Goal: Information Seeking & Learning: Learn about a topic

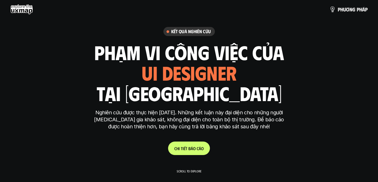
click at [191, 149] on p "C h i t i ế t b á o c á o" at bounding box center [188, 148] width 29 height 5
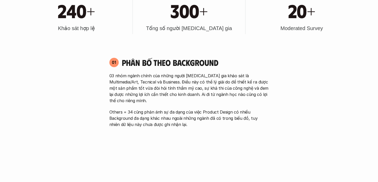
scroll to position [266, 0]
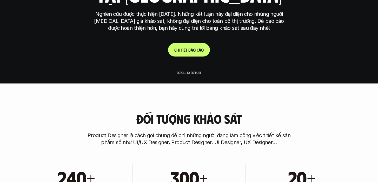
click at [183, 56] on link "C h i t i ế t b á o c á o" at bounding box center [189, 49] width 42 height 13
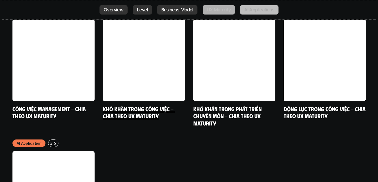
scroll to position [2599, 0]
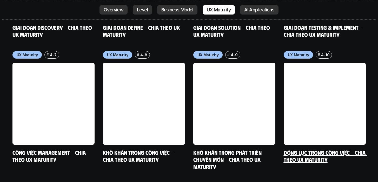
click at [310, 149] on link "Động lực trong công việc - Chia theo UX Maturity" at bounding box center [324, 156] width 83 height 14
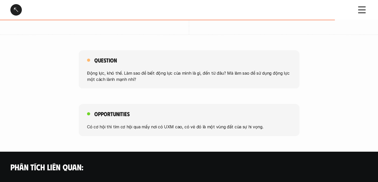
scroll to position [984, 0]
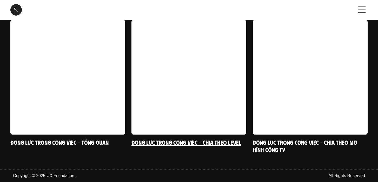
click at [188, 99] on link at bounding box center [188, 77] width 115 height 115
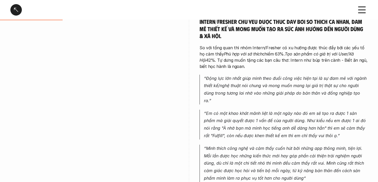
scroll to position [285, 0]
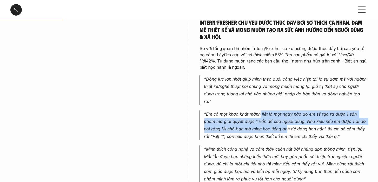
drag, startPoint x: 259, startPoint y: 105, endPoint x: 279, endPoint y: 125, distance: 27.9
click at [279, 125] on p "“Em có một khao khát mãnh liệt là một ngày nào đó em sẽ tạo ra được 1 sản phẩm …" at bounding box center [285, 126] width 163 height 30
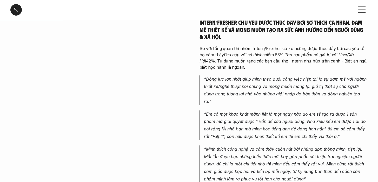
click at [278, 101] on div "Intern/Fresher chủ yếu được thúc đẩy bởi sở thích cá nhân, đam mê thiết kế và m…" at bounding box center [283, 113] width 168 height 188
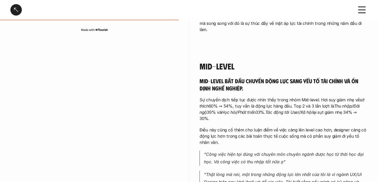
scroll to position [758, 0]
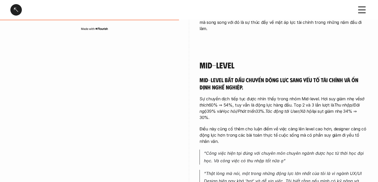
click at [245, 126] on p "Điều này cũng cố thêm cho luận điểm về việc càng lên level cao hơn, designer cà…" at bounding box center [283, 135] width 168 height 19
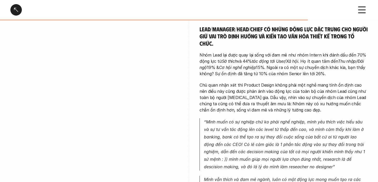
scroll to position [1280, 0]
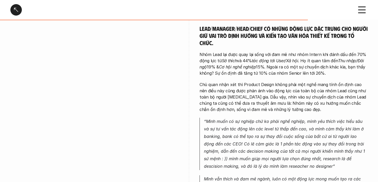
drag, startPoint x: 373, startPoint y: 90, endPoint x: 374, endPoint y: -4, distance: 94.5
drag, startPoint x: 370, startPoint y: 70, endPoint x: 368, endPoint y: 19, distance: 50.4
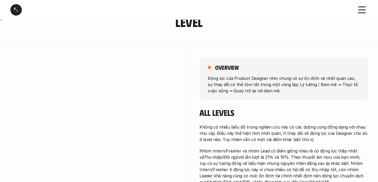
scroll to position [0, 0]
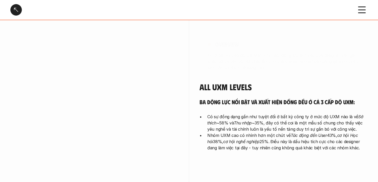
scroll to position [984, 0]
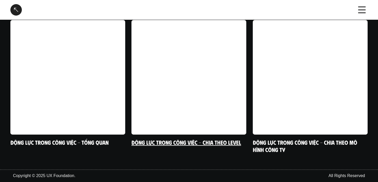
click at [204, 112] on link at bounding box center [188, 77] width 115 height 115
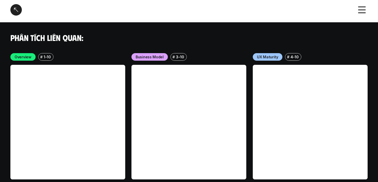
scroll to position [1626, 0]
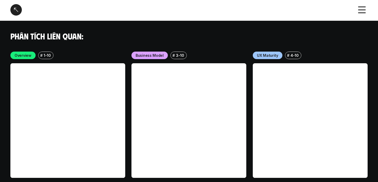
click at [208, 133] on link at bounding box center [188, 120] width 115 height 115
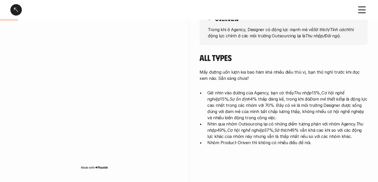
scroll to position [102, 0]
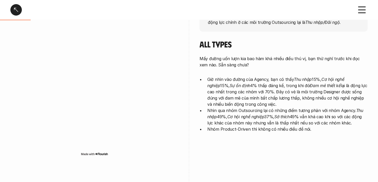
click at [230, 100] on p "Giờ nhìn vào đường của Agency, bạn có thấy Thu nhập 15%, Cơ hội nghề nghiệp 15%…" at bounding box center [287, 91] width 160 height 31
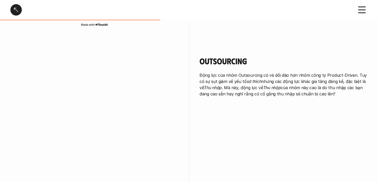
scroll to position [448, 0]
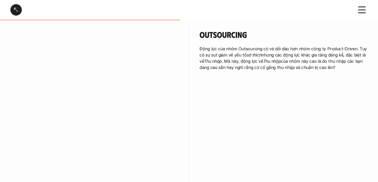
scroll to position [984, 0]
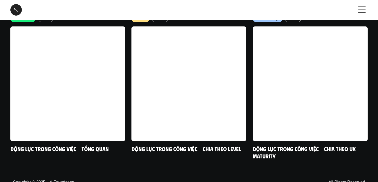
scroll to position [977, 0]
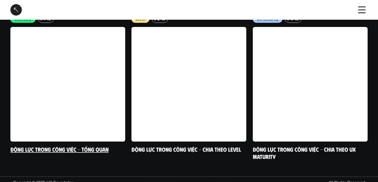
click at [51, 82] on link at bounding box center [67, 84] width 115 height 115
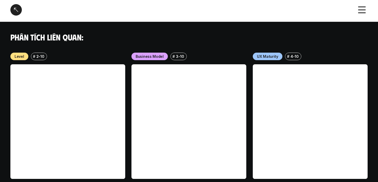
scroll to position [574, 0]
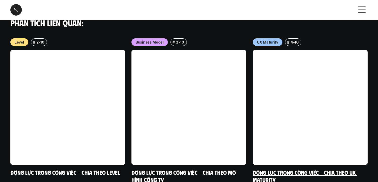
click at [268, 80] on link at bounding box center [309, 107] width 115 height 115
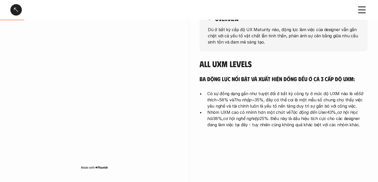
scroll to position [84, 0]
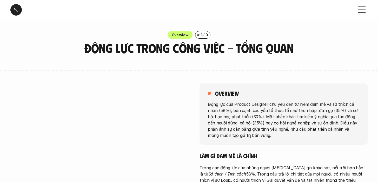
click at [363, 11] on icon at bounding box center [361, 9] width 11 height 11
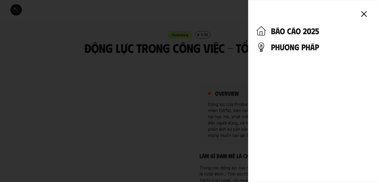
click at [295, 46] on h4 "phương pháp" at bounding box center [320, 47] width 99 height 10
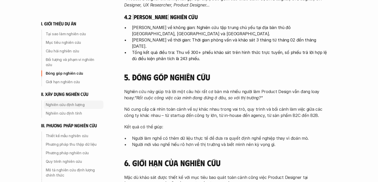
click at [62, 101] on div "Nghiên cứu định lượng" at bounding box center [74, 105] width 60 height 8
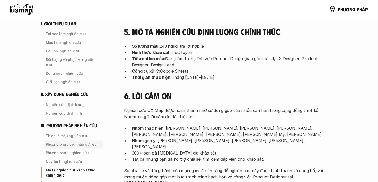
click at [72, 142] on p "Phương pháp thu thập dữ liệu" at bounding box center [74, 144] width 56 height 5
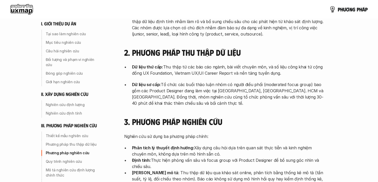
scroll to position [1381, 0]
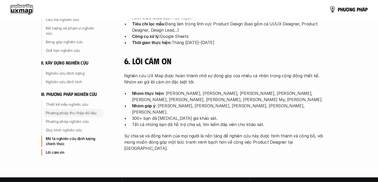
click at [52, 111] on p "Phương pháp thu thập dữ liệu" at bounding box center [74, 113] width 56 height 5
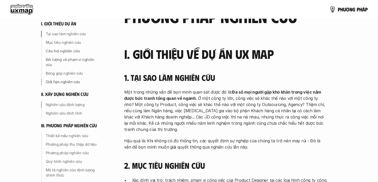
scroll to position [0, 0]
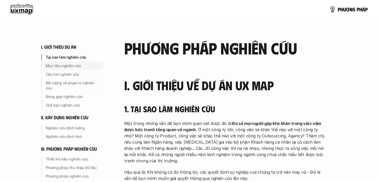
click at [61, 69] on div "Mục tiêu nghiên cứu" at bounding box center [74, 66] width 60 height 8
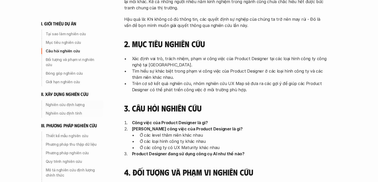
click at [64, 111] on p "Nghiên cứu định tính" at bounding box center [74, 113] width 56 height 5
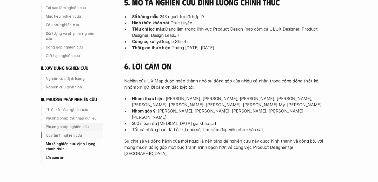
scroll to position [1728, 0]
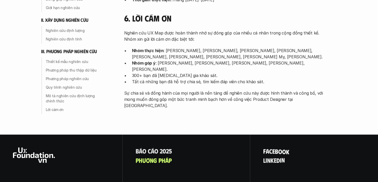
click at [277, 148] on p "f a c e b o o k" at bounding box center [276, 151] width 26 height 7
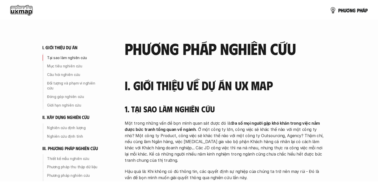
scroll to position [1728, 0]
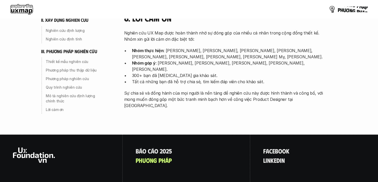
click at [350, 10] on p "p h ư ơ n g p h á p" at bounding box center [352, 9] width 30 height 6
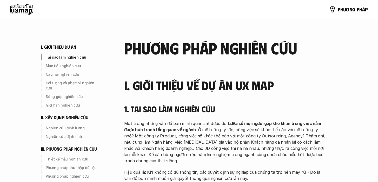
click at [16, 9] on use at bounding box center [21, 9] width 23 height 10
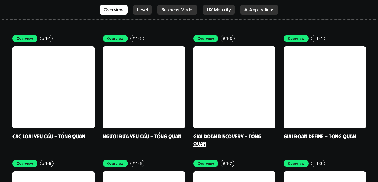
scroll to position [1458, 0]
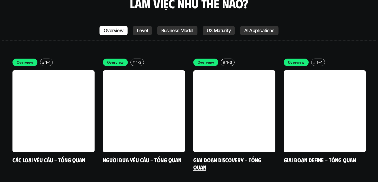
click at [227, 85] on link at bounding box center [234, 111] width 82 height 82
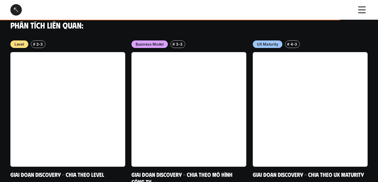
scroll to position [685, 0]
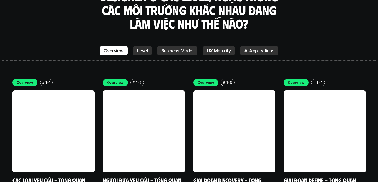
scroll to position [1437, 0]
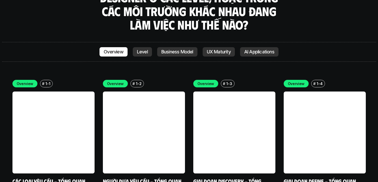
click at [143, 49] on p "Level" at bounding box center [142, 51] width 11 height 5
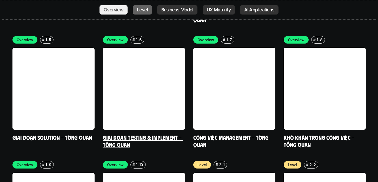
scroll to position [1576, 0]
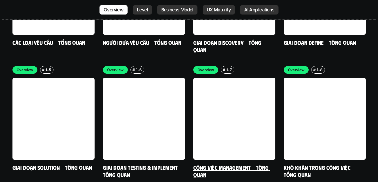
click at [227, 84] on link at bounding box center [234, 119] width 82 height 82
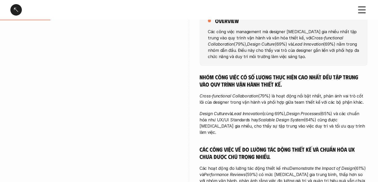
scroll to position [80, 0]
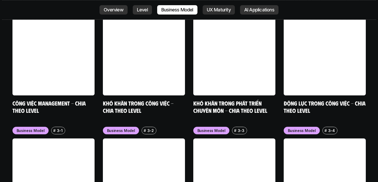
scroll to position [1988, 0]
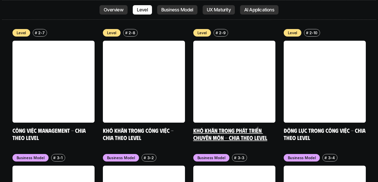
click at [223, 41] on link at bounding box center [234, 82] width 82 height 82
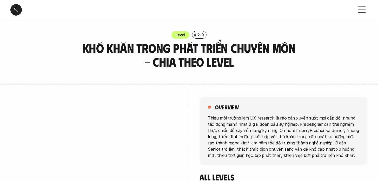
scroll to position [1713, 0]
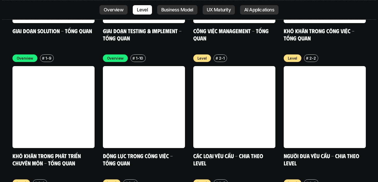
click at [264, 10] on p "AI Applications" at bounding box center [259, 9] width 30 height 5
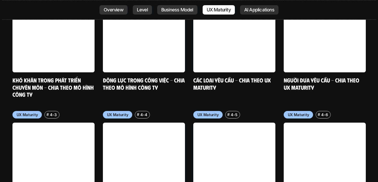
scroll to position [2400, 0]
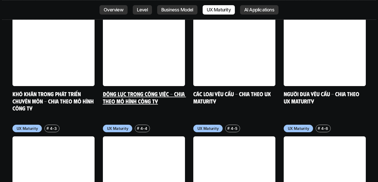
click at [176, 13] on link at bounding box center [144, 45] width 82 height 82
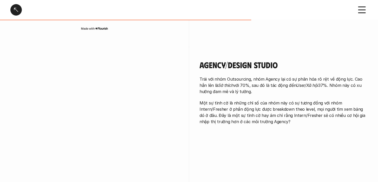
scroll to position [614, 0]
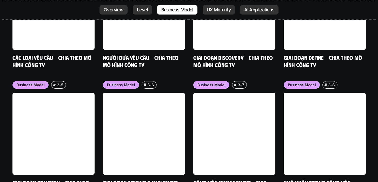
scroll to position [2214, 0]
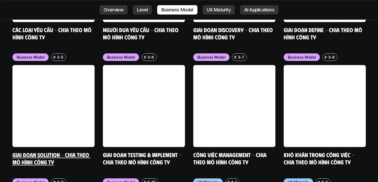
click at [44, 151] on link "Giai đoạn Solution - Chia theo mô hình công ty" at bounding box center [51, 158] width 78 height 14
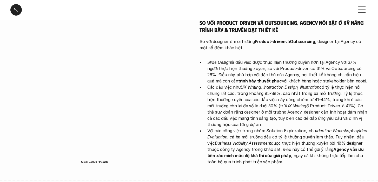
scroll to position [866, 0]
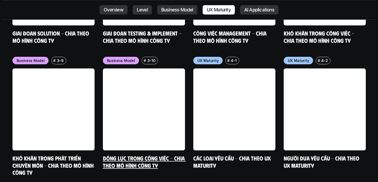
scroll to position [2330, 0]
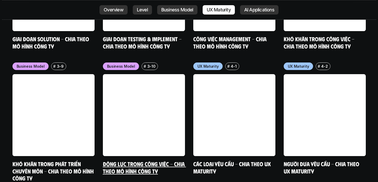
click at [112, 160] on link "Động lực trong công việc - Chia theo mô hình công ty" at bounding box center [144, 167] width 83 height 14
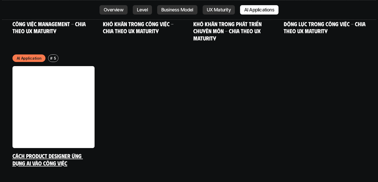
scroll to position [667, 0]
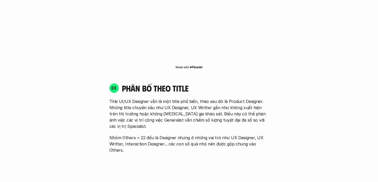
scroll to position [2728, 0]
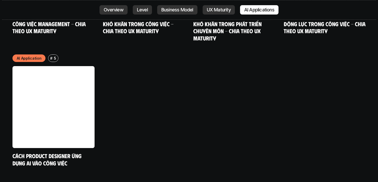
click at [135, 13] on link "Level" at bounding box center [142, 9] width 19 height 9
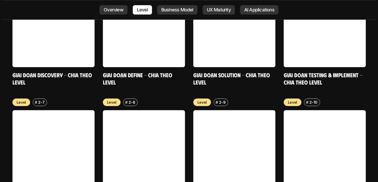
scroll to position [1922, 0]
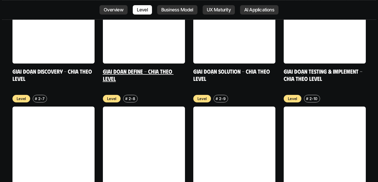
click at [183, 10] on link at bounding box center [144, 23] width 82 height 82
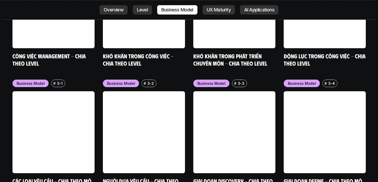
scroll to position [2081, 0]
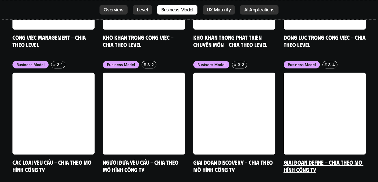
click at [311, 159] on link "Giai đoạn Define - Chia theo mô hình công ty" at bounding box center [323, 166] width 80 height 14
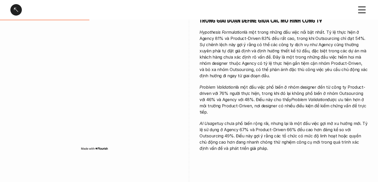
scroll to position [252, 0]
